Goal: Transaction & Acquisition: Book appointment/travel/reservation

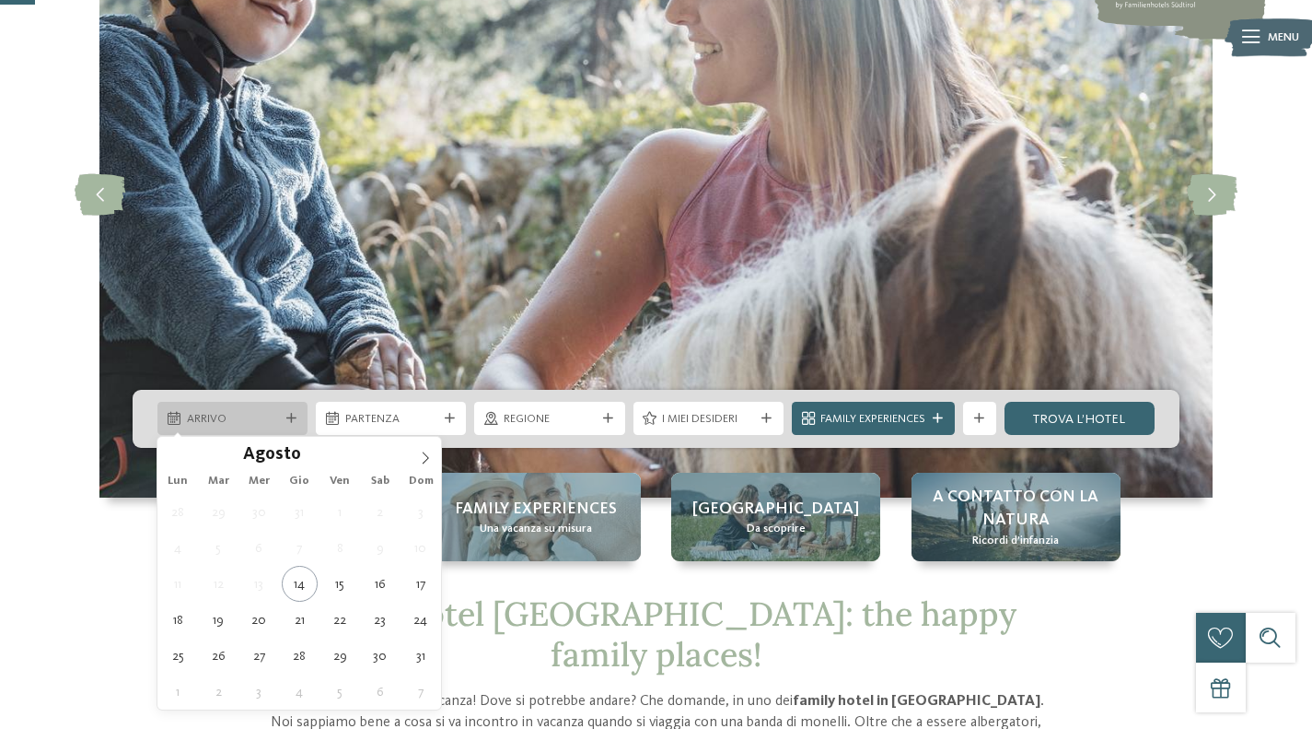
click at [286, 414] on icon at bounding box center [291, 419] width 10 height 10
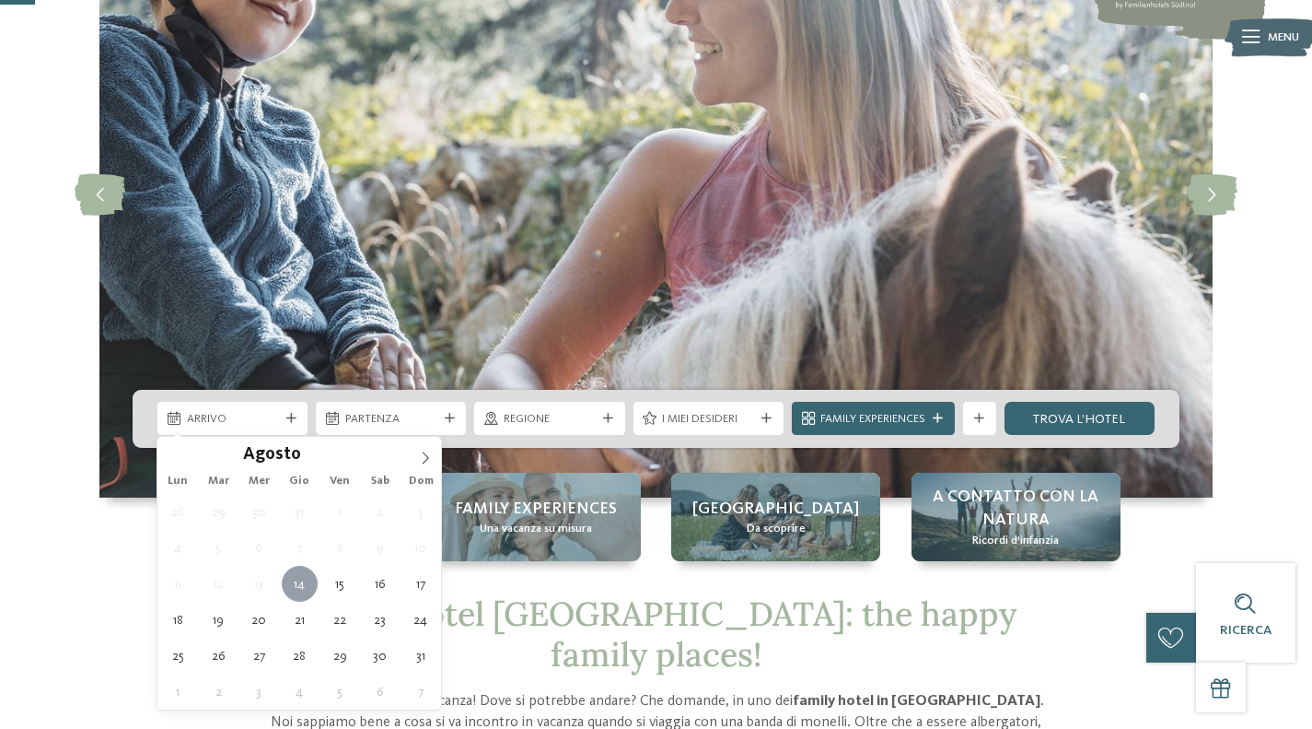
type div "14.08.2025"
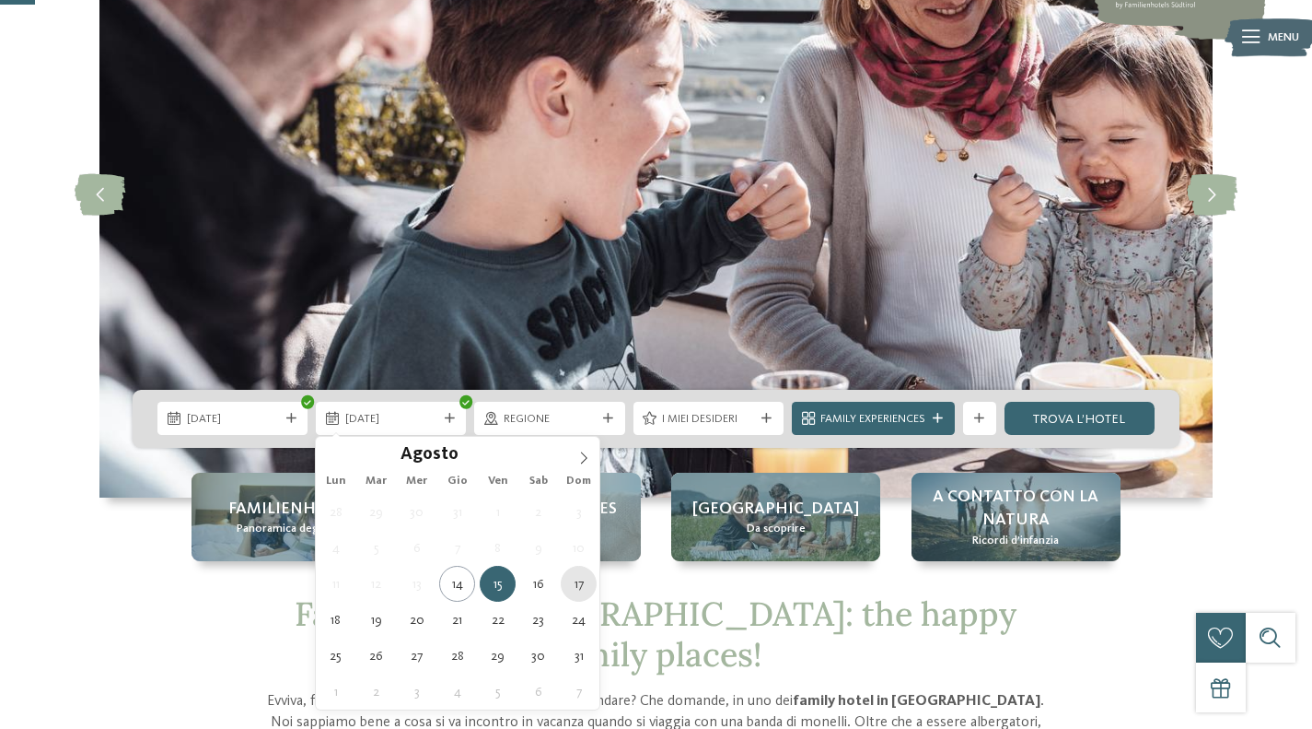
type div "17.08.2025"
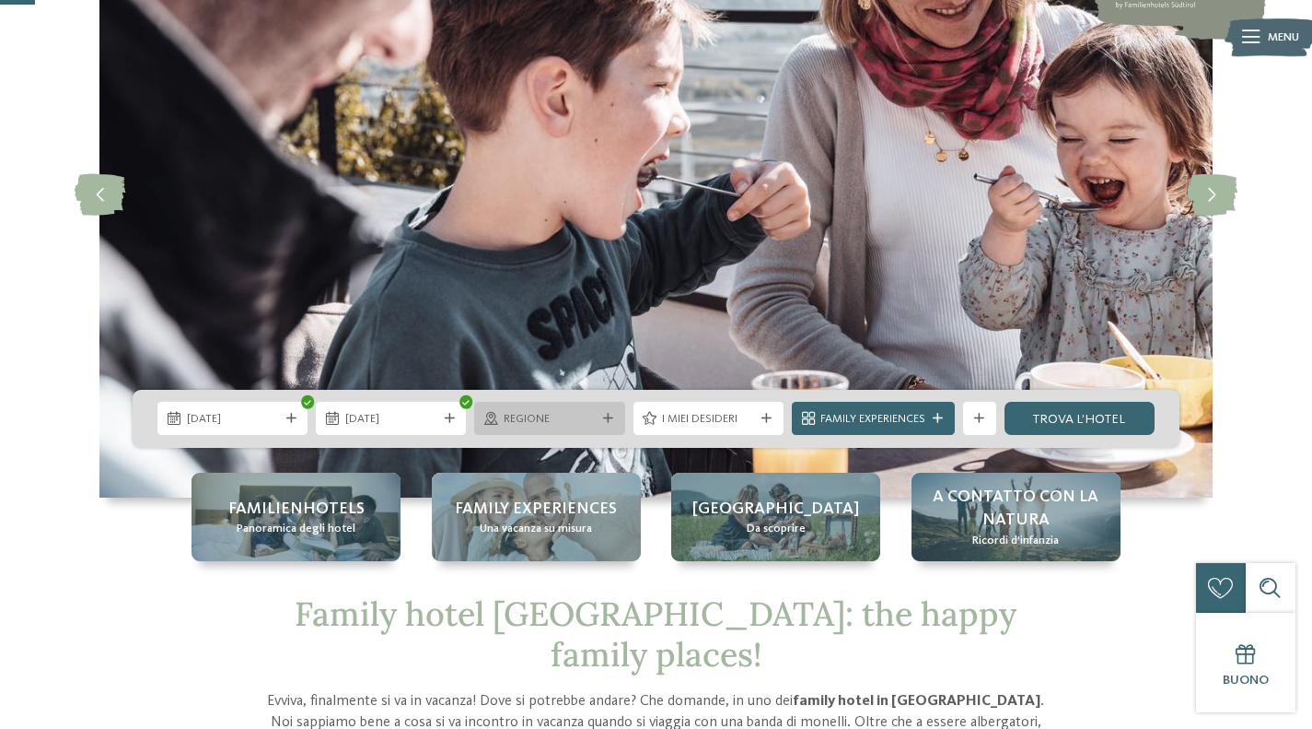
click at [604, 409] on div "Regione" at bounding box center [549, 418] width 150 height 33
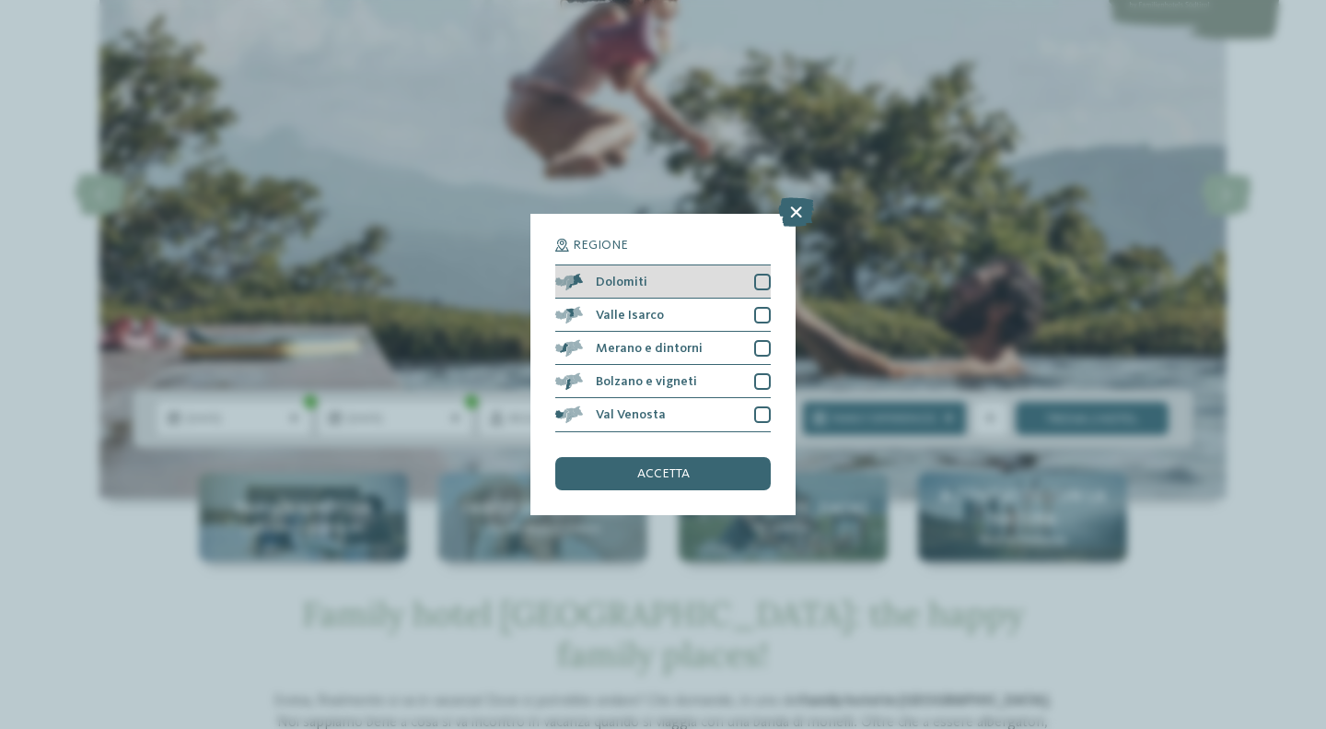
click at [759, 282] on div at bounding box center [762, 282] width 17 height 17
click at [762, 310] on div at bounding box center [762, 315] width 17 height 17
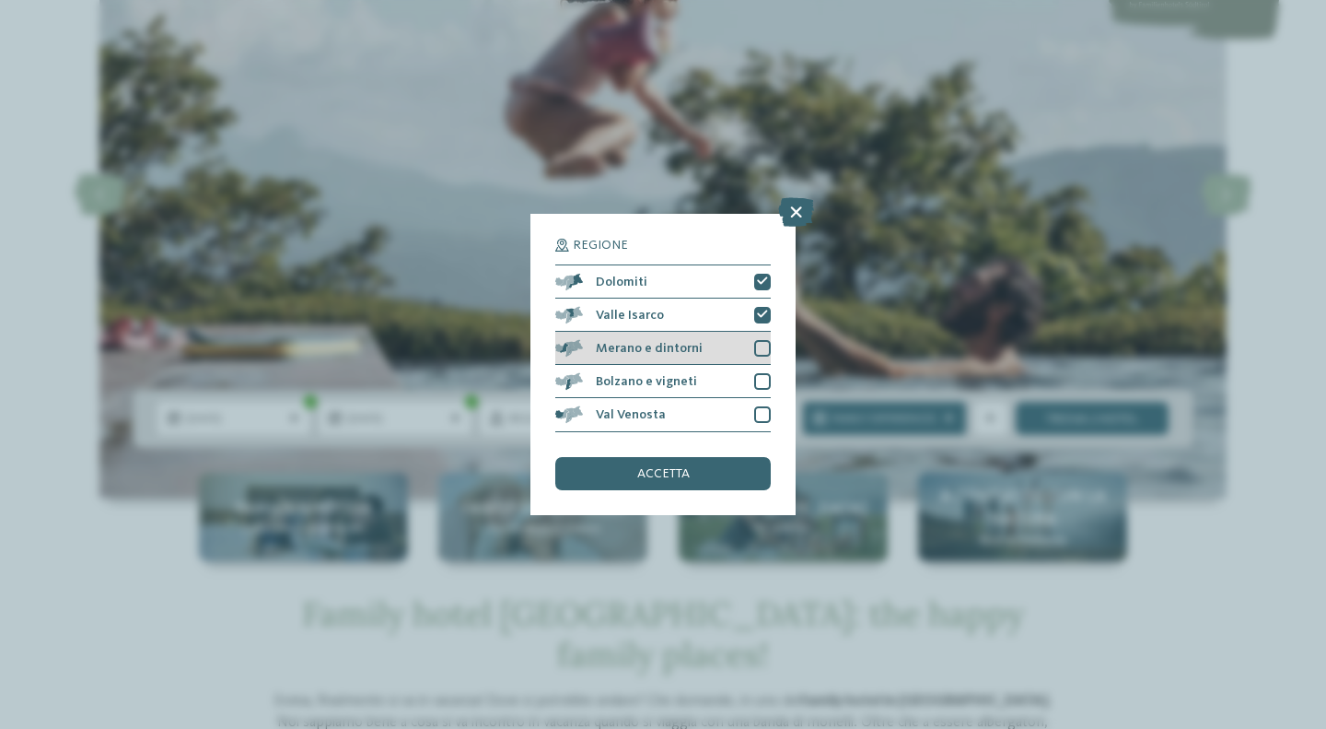
click at [758, 338] on div "Merano e dintorni" at bounding box center [663, 348] width 216 height 33
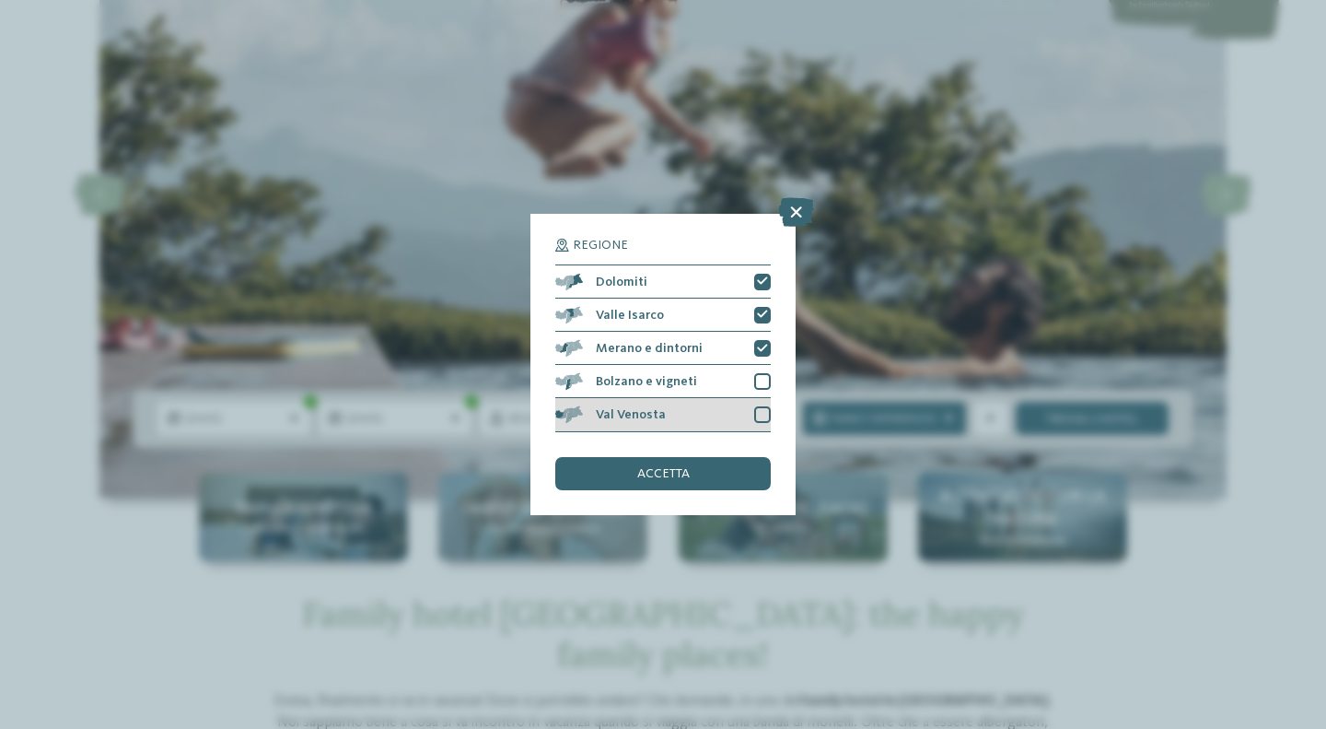
click at [759, 402] on div "Val Venosta" at bounding box center [663, 414] width 216 height 33
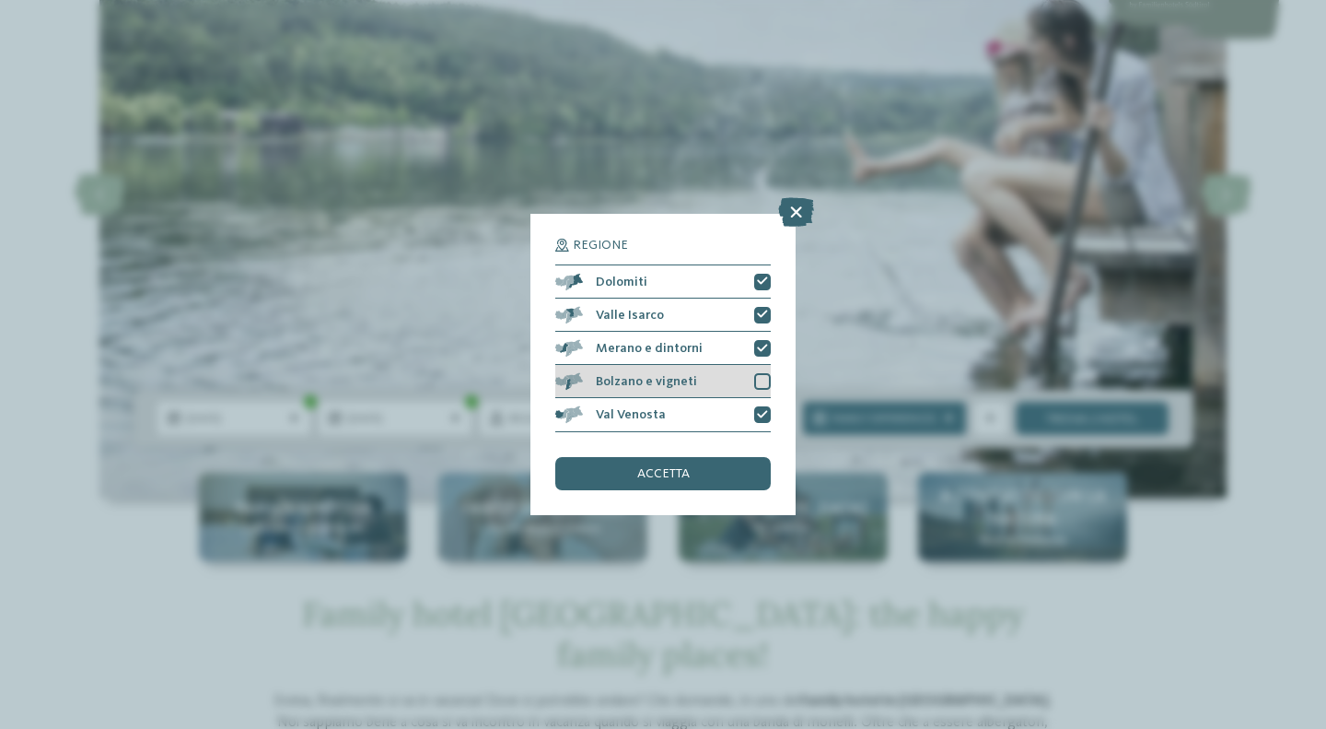
click at [759, 385] on div at bounding box center [762, 381] width 17 height 17
click at [764, 373] on div at bounding box center [762, 381] width 17 height 17
click at [661, 473] on span "accetta" at bounding box center [663, 473] width 52 height 13
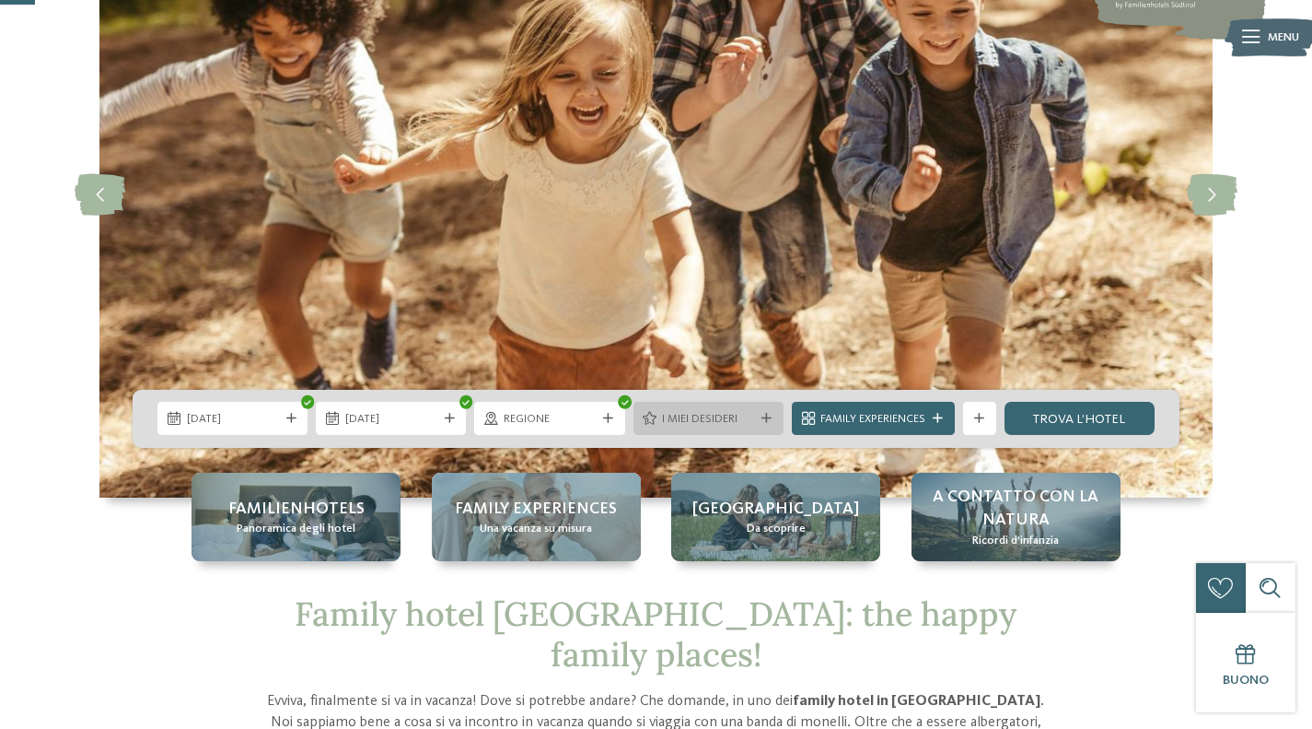
click at [699, 424] on span "I miei desideri" at bounding box center [708, 419] width 92 height 17
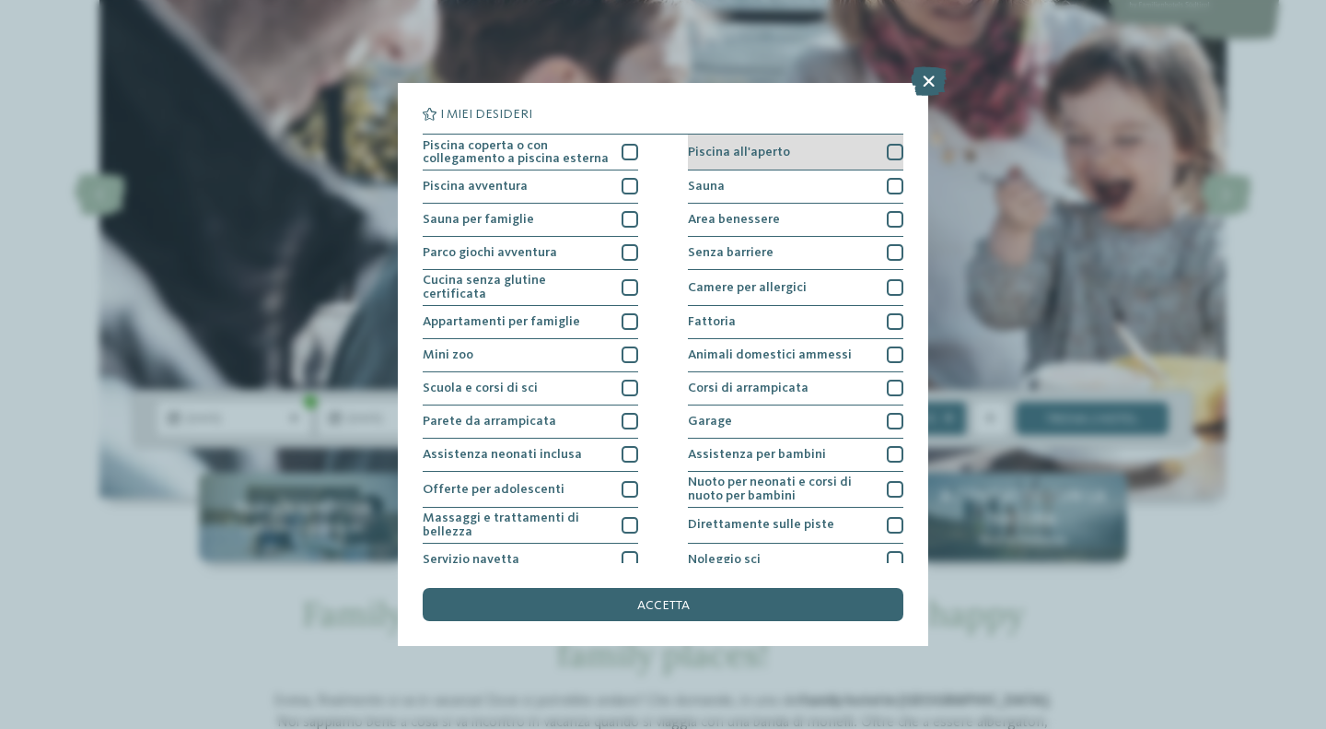
click at [887, 146] on div at bounding box center [895, 152] width 17 height 17
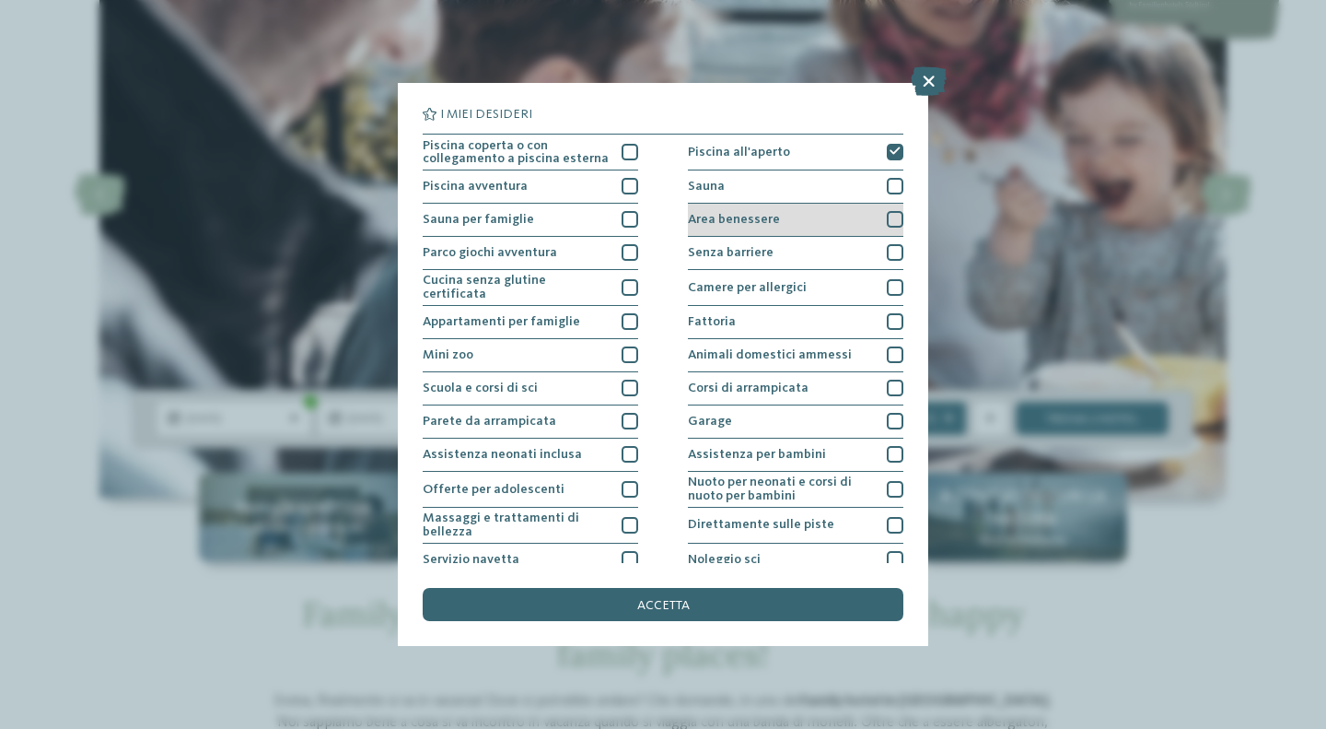
click at [887, 216] on div at bounding box center [895, 219] width 17 height 17
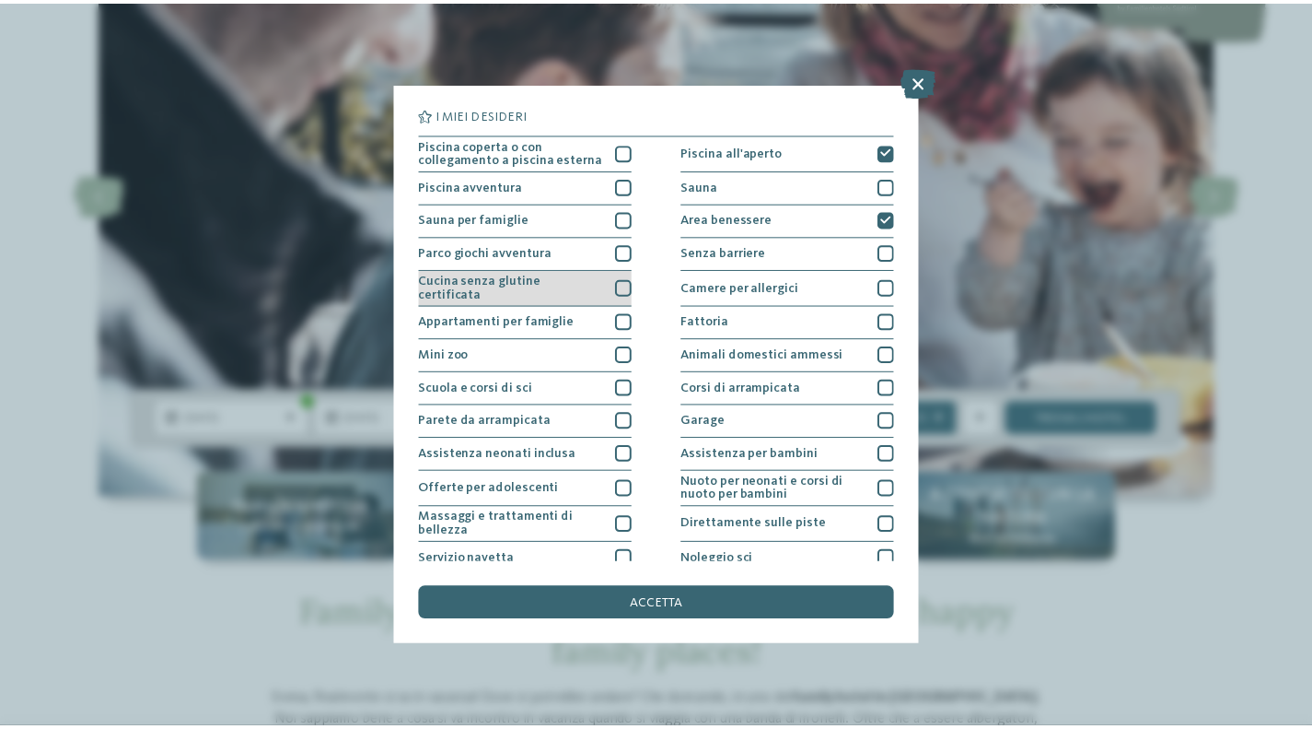
scroll to position [144, 0]
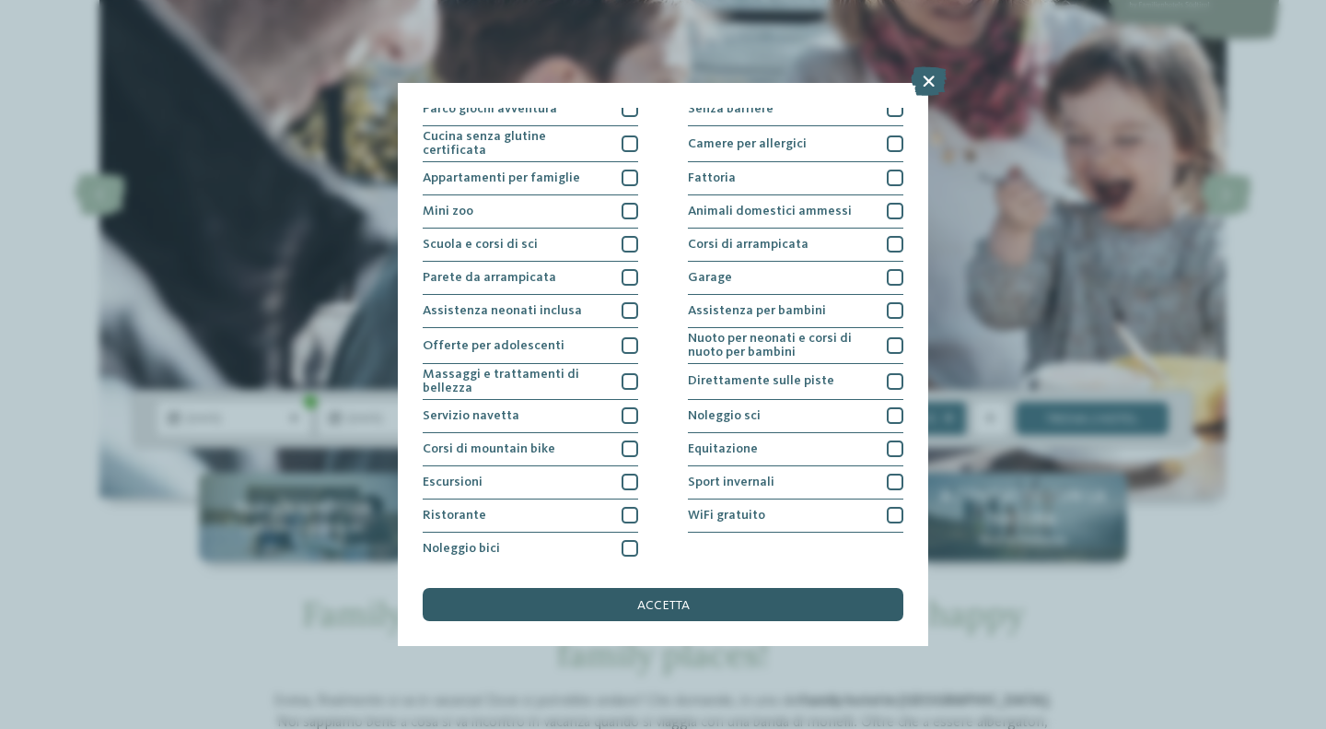
click at [623, 594] on div "accetta" at bounding box center [663, 604] width 481 height 33
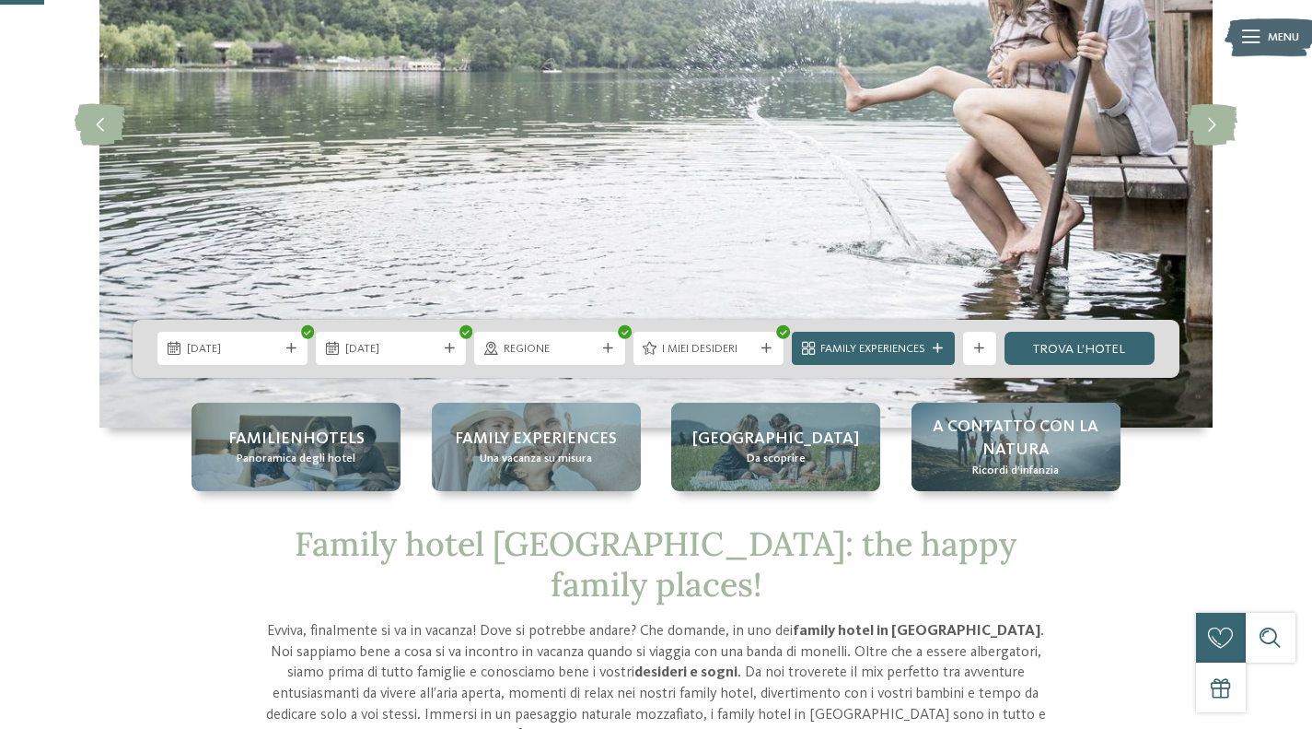
scroll to position [259, 0]
click at [1098, 344] on link "trova l’hotel" at bounding box center [1080, 348] width 150 height 33
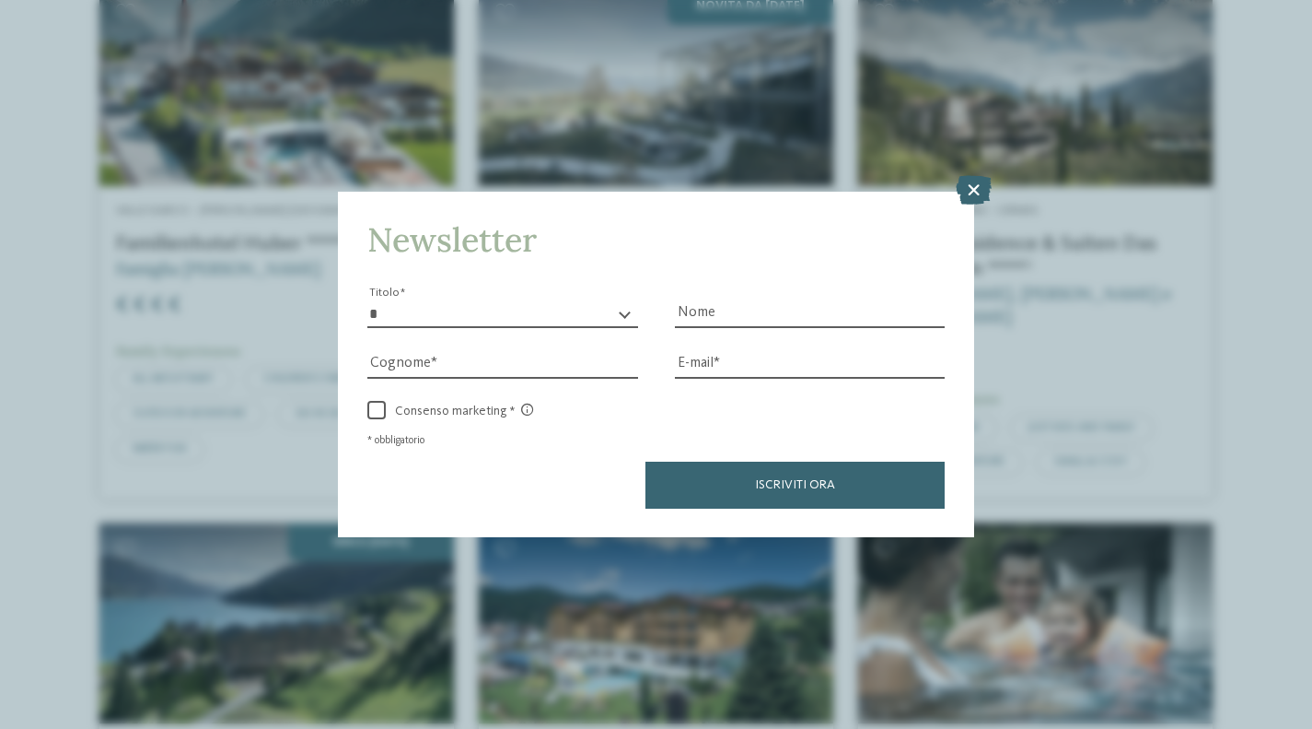
scroll to position [621, 0]
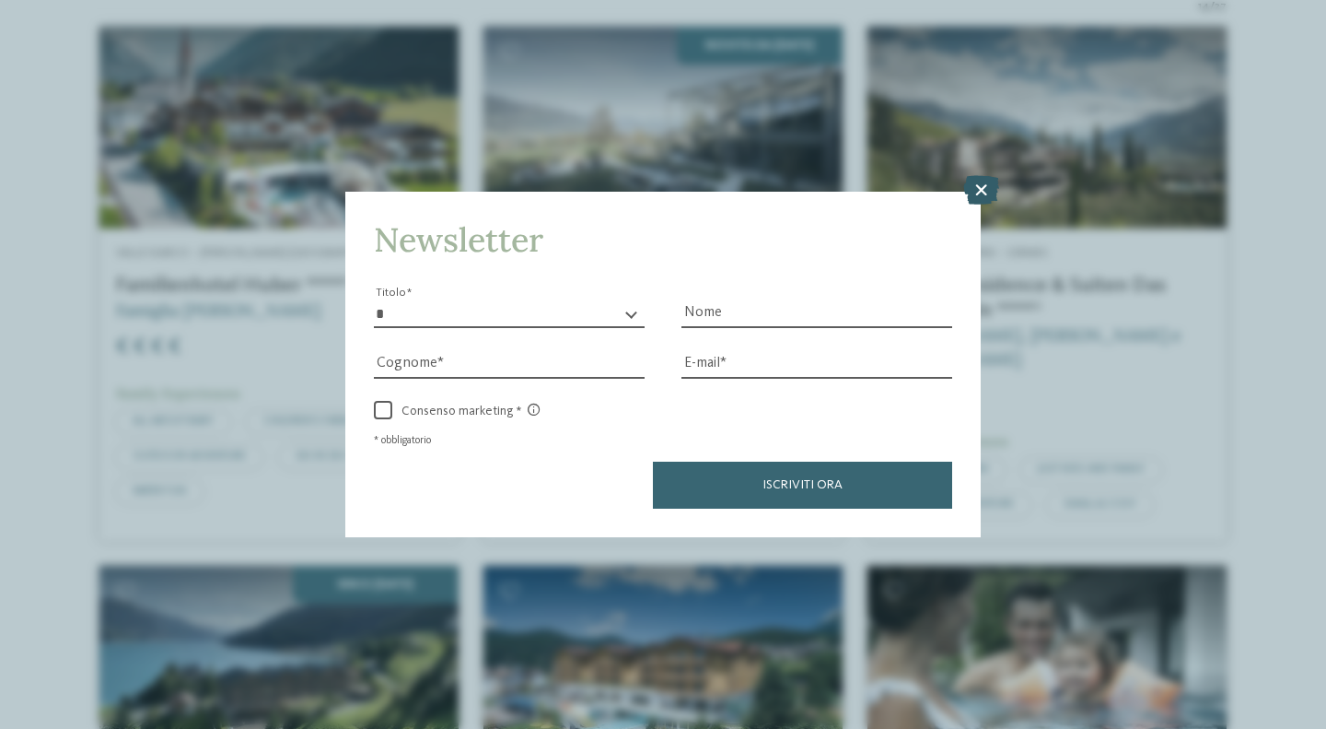
click at [984, 193] on icon at bounding box center [981, 189] width 36 height 29
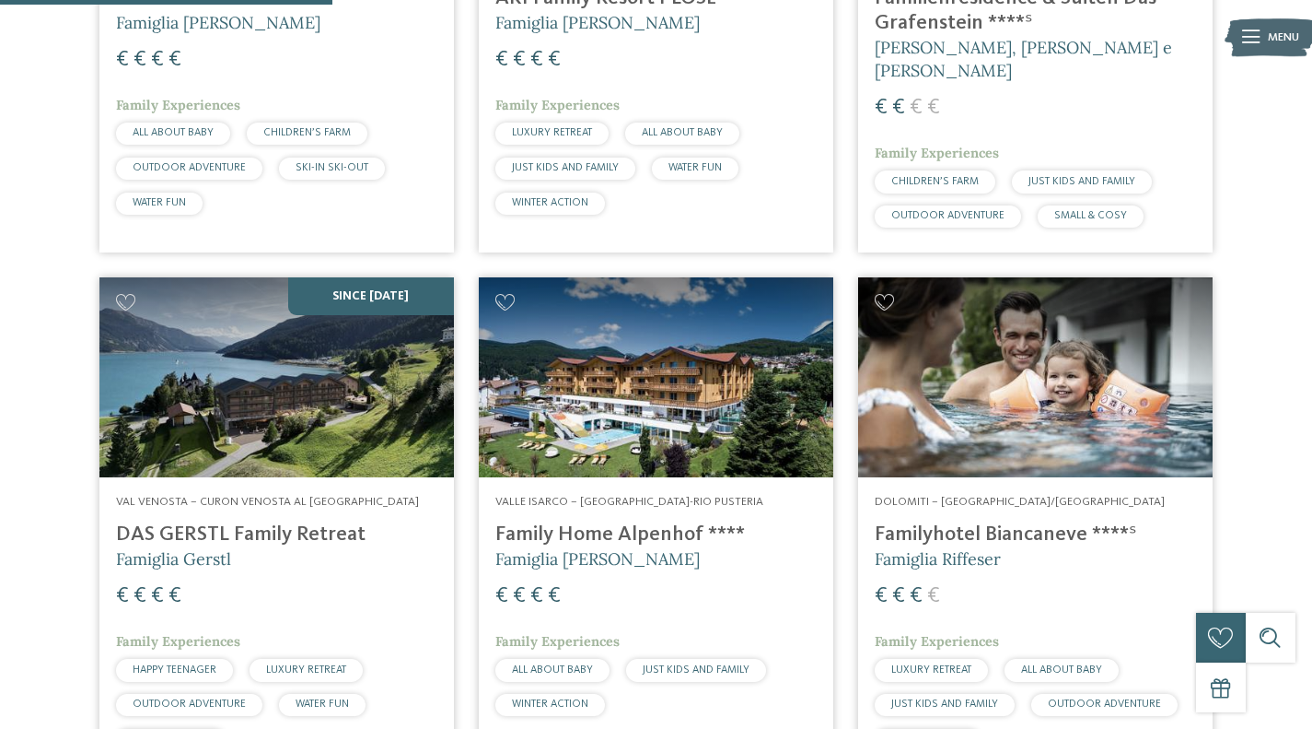
scroll to position [908, 0]
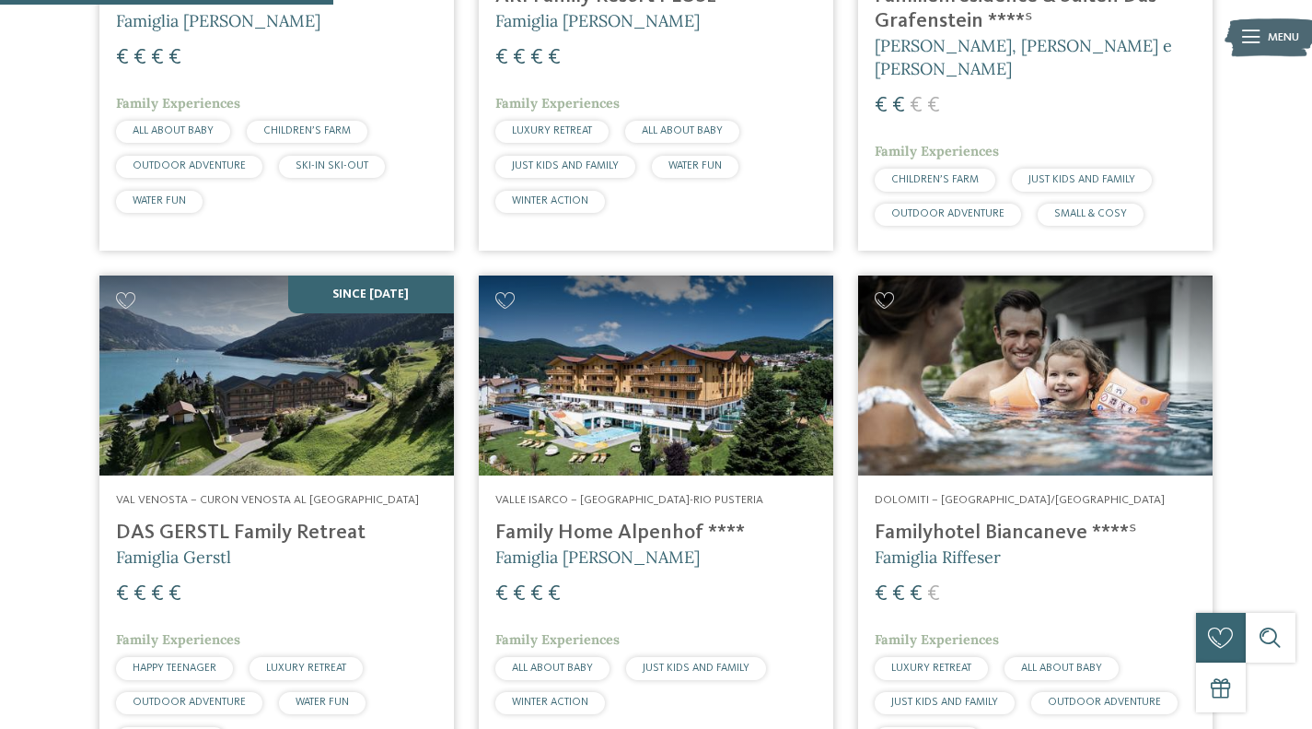
click at [279, 379] on img at bounding box center [276, 374] width 355 height 199
click at [666, 375] on img at bounding box center [656, 374] width 355 height 199
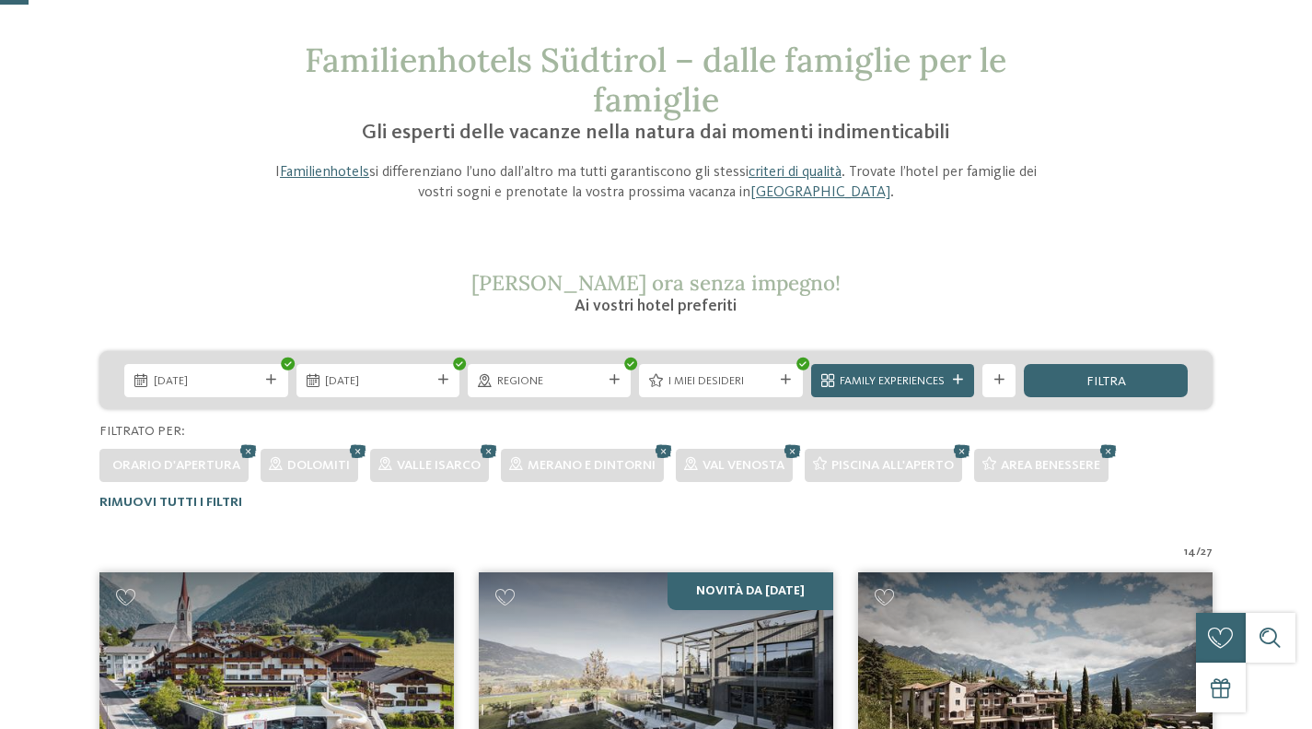
scroll to position [0, 0]
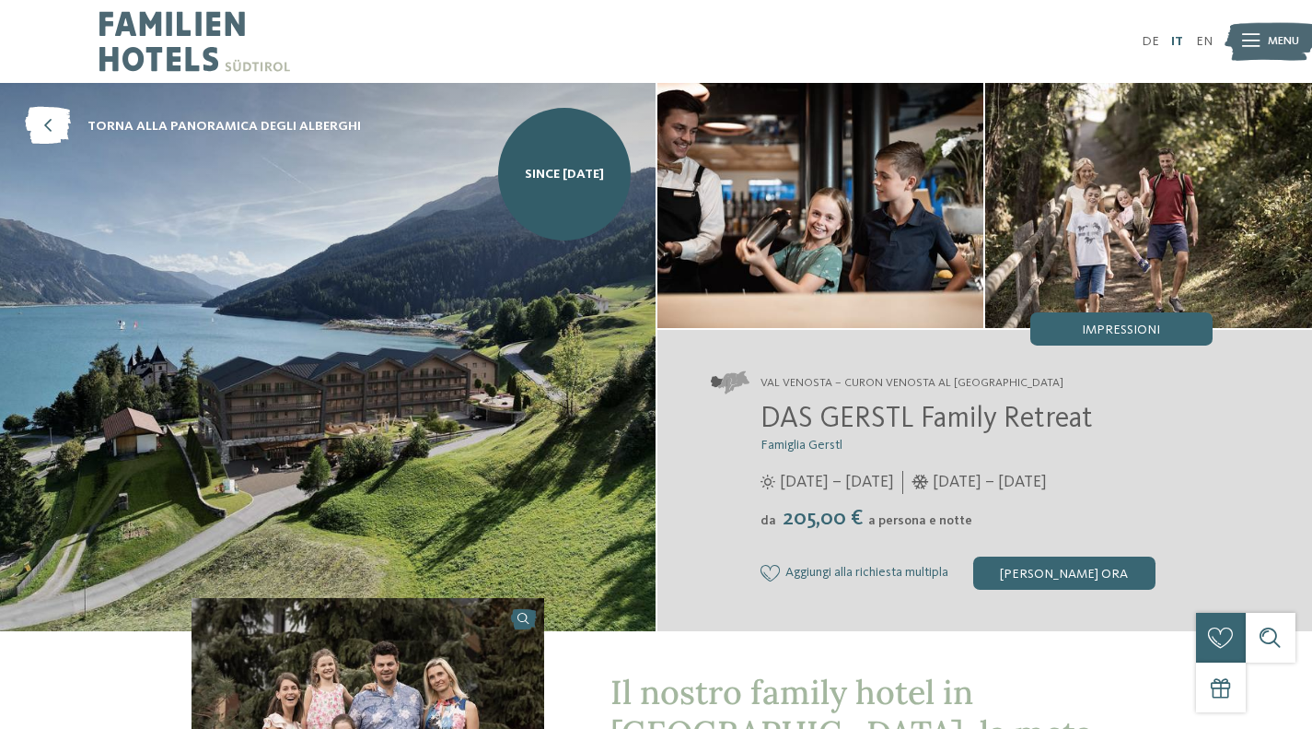
click at [1182, 42] on link "IT" at bounding box center [1178, 41] width 12 height 13
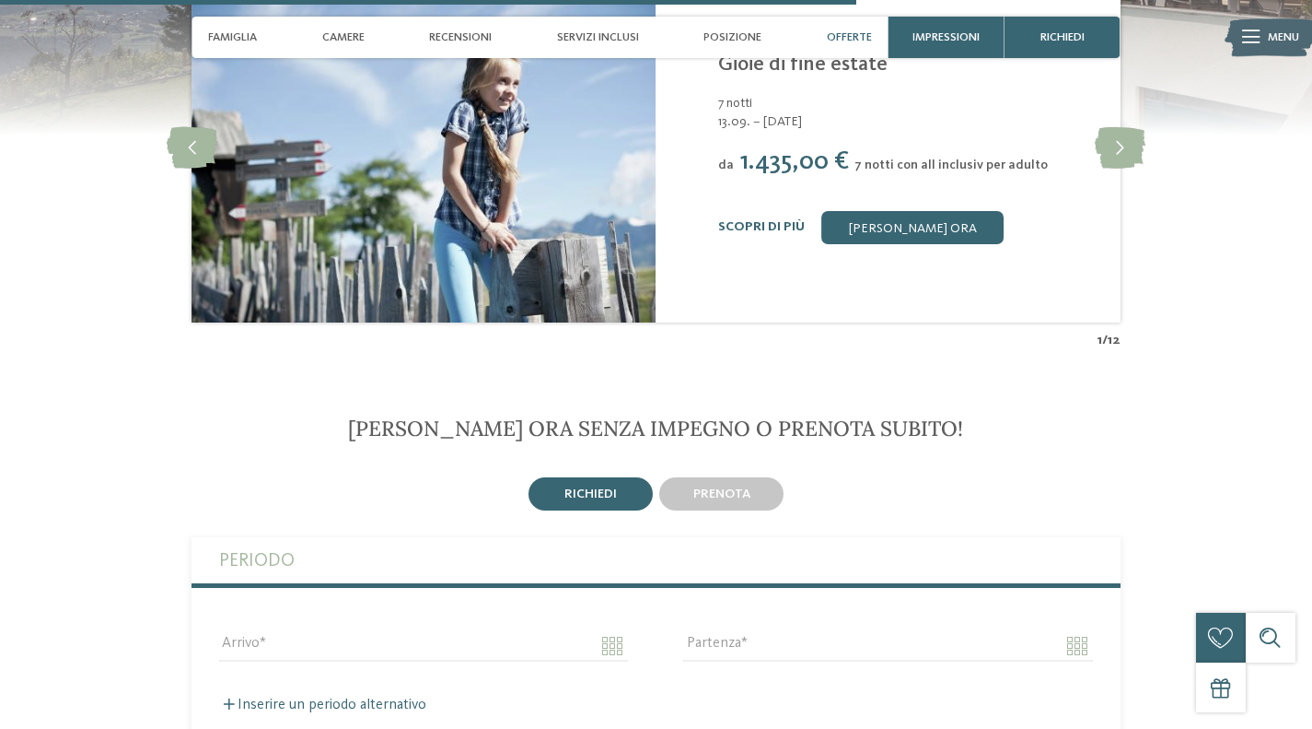
scroll to position [3706, 0]
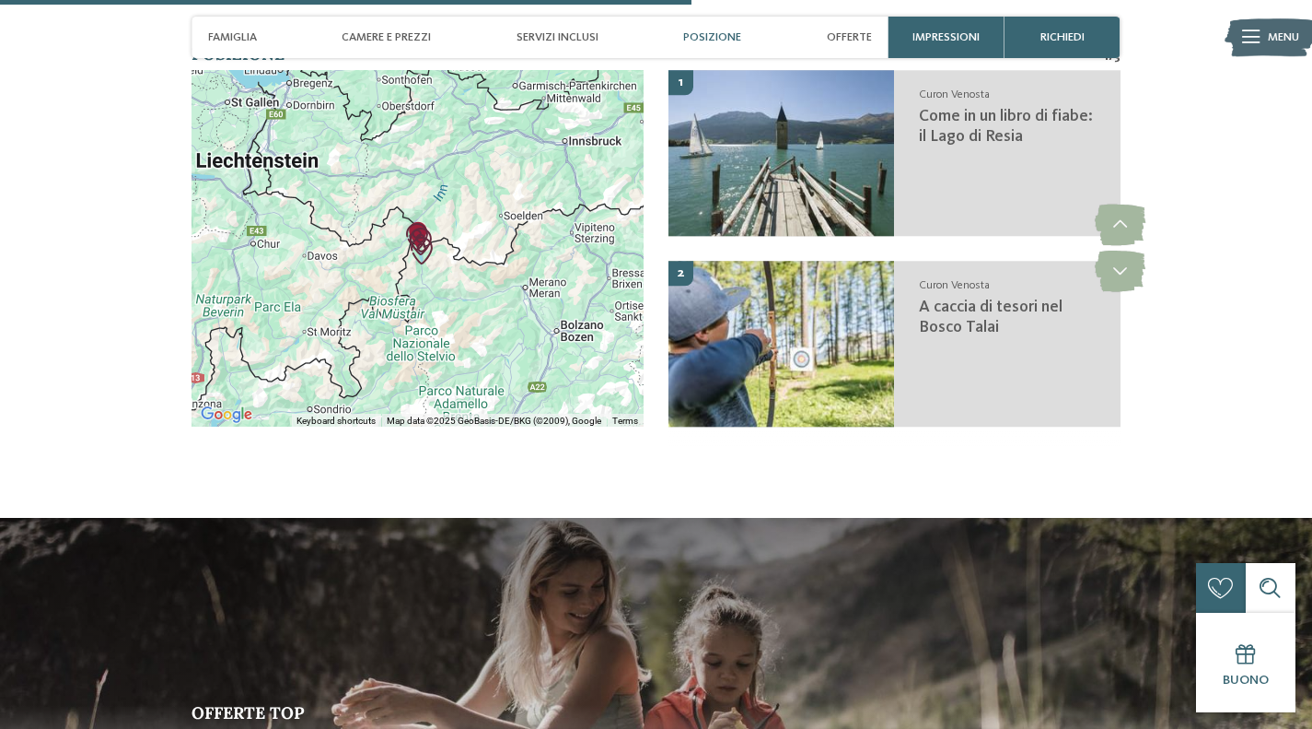
scroll to position [2970, 0]
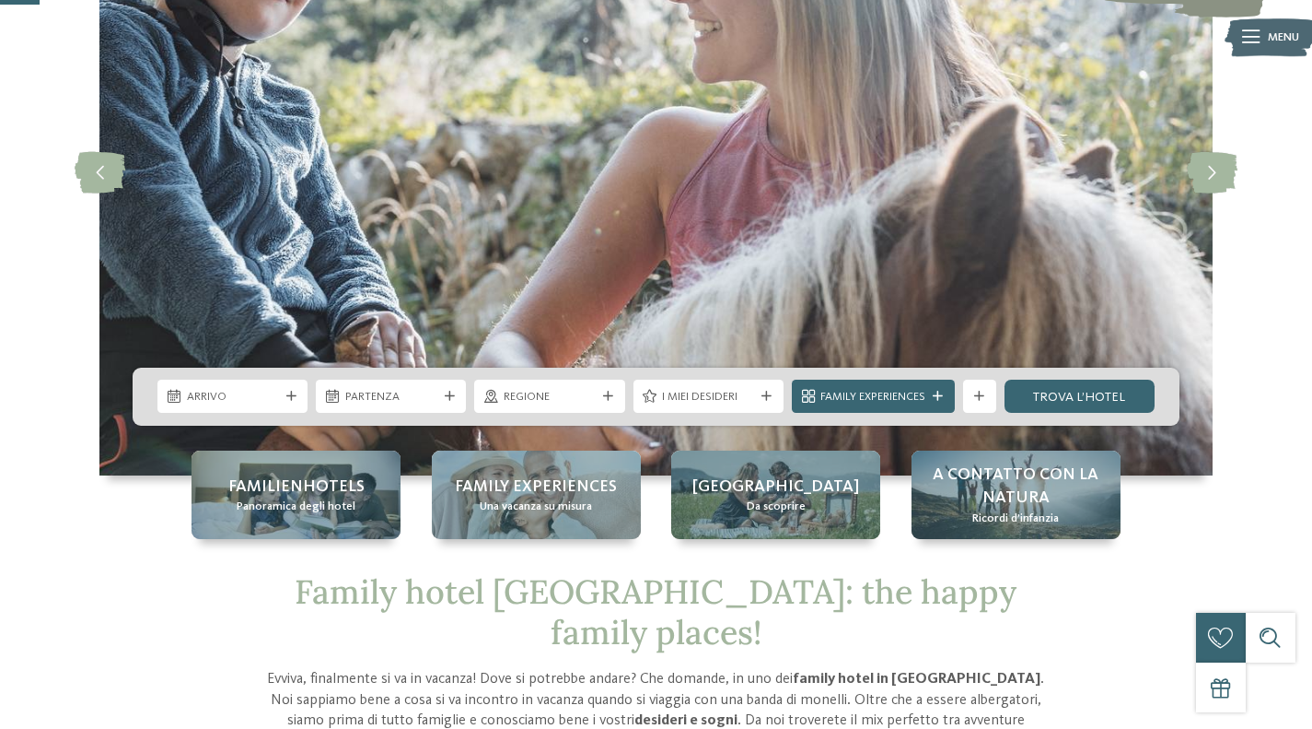
scroll to position [213, 0]
